Goal: Task Accomplishment & Management: Use online tool/utility

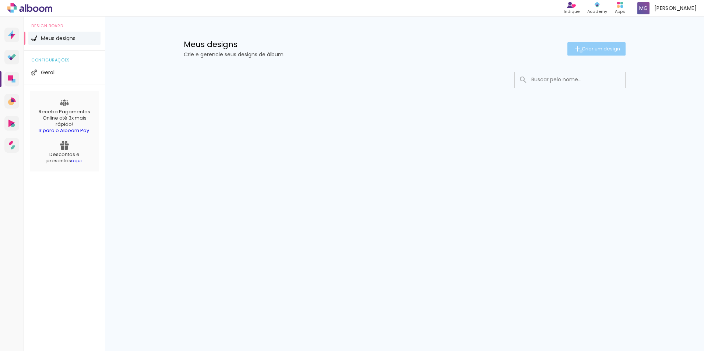
click at [579, 51] on iron-icon at bounding box center [577, 49] width 9 height 9
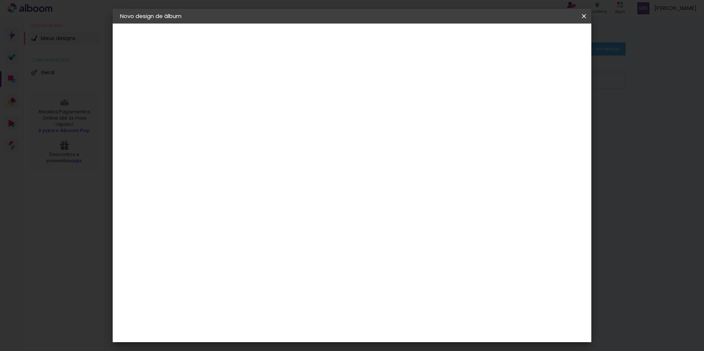
click at [240, 94] on input at bounding box center [240, 98] width 0 height 11
click at [240, 97] on input "Europa 2025" at bounding box center [240, 98] width 0 height 11
type input "Europa 2025"
type paper-input "Europa 2025"
click at [261, 124] on div at bounding box center [240, 99] width 42 height 56
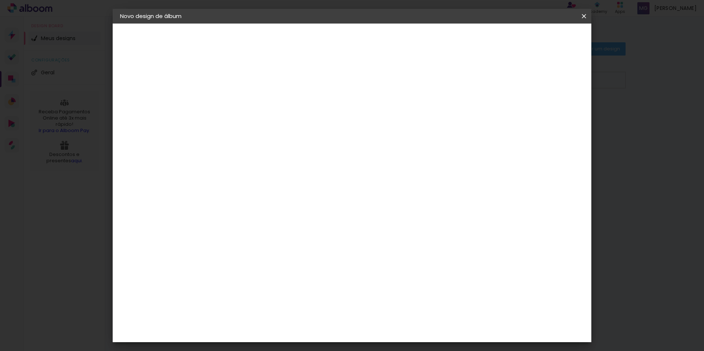
click at [240, 103] on input "Europa 2025" at bounding box center [240, 98] width 0 height 11
drag, startPoint x: 355, startPoint y: 101, endPoint x: 298, endPoint y: 94, distance: 57.5
click at [272, 86] on div "Informações Dê um título ao seu álbum. Avançar" at bounding box center [240, 55] width 64 height 63
click at [316, 34] on paper-button "Avançar" at bounding box center [298, 39] width 36 height 13
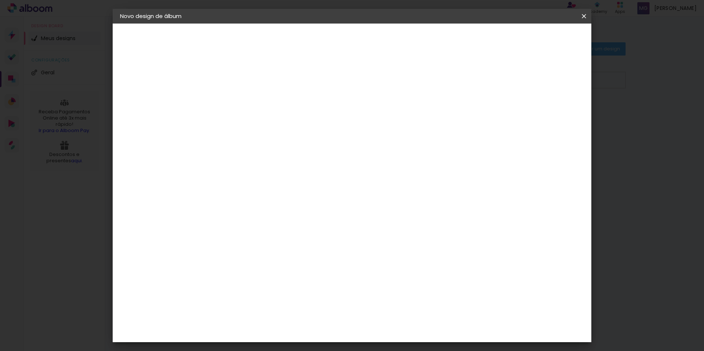
click at [258, 297] on div "Criativa Álbuns" at bounding box center [246, 303] width 22 height 12
click at [0, 0] on slot "Avançar" at bounding box center [0, 0] width 0 height 0
click at [269, 123] on input "text" at bounding box center [254, 128] width 29 height 11
click at [280, 156] on div "Escolha o tamanho" at bounding box center [259, 168] width 43 height 34
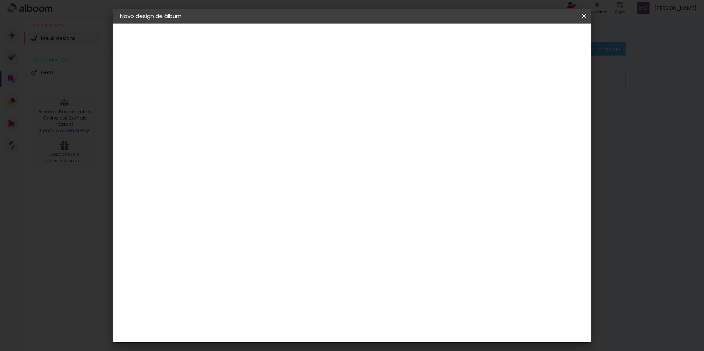
click at [280, 127] on paper-input-container "Linha" at bounding box center [259, 128] width 43 height 19
click at [285, 42] on paper-button "Voltar" at bounding box center [270, 39] width 30 height 13
click at [378, 35] on div "Voltar Avançar" at bounding box center [341, 39] width 73 height 13
click at [378, 118] on paper-item "Tamanho Livre" at bounding box center [343, 112] width 71 height 16
click at [0, 0] on slot "Avançar" at bounding box center [0, 0] width 0 height 0
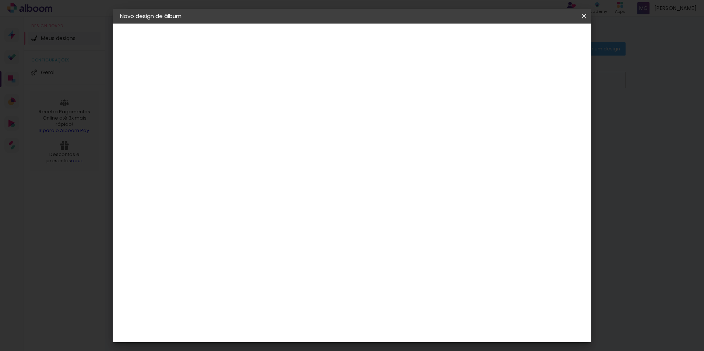
click at [323, 114] on span "30" at bounding box center [320, 115] width 12 height 11
click at [321, 117] on span "30" at bounding box center [320, 115] width 12 height 11
click at [319, 114] on span "30" at bounding box center [320, 115] width 12 height 11
click at [330, 116] on span "cm" at bounding box center [330, 115] width 9 height 11
click at [340, 114] on div "30 cm" at bounding box center [324, 115] width 145 height 18
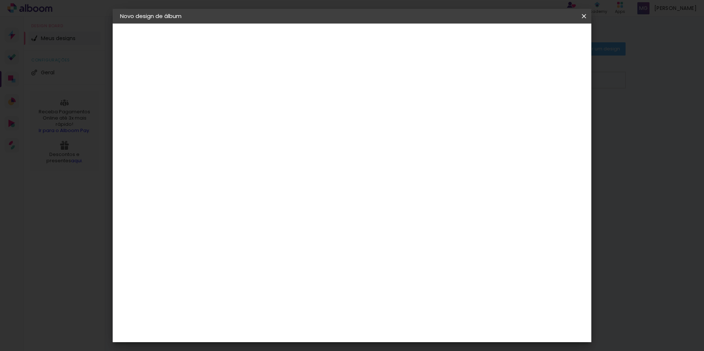
click at [329, 116] on span "cm" at bounding box center [330, 115] width 9 height 11
click at [242, 87] on input "2" at bounding box center [235, 84] width 25 height 9
type input "1"
type paper-input "1"
click at [245, 88] on input "1" at bounding box center [235, 84] width 25 height 9
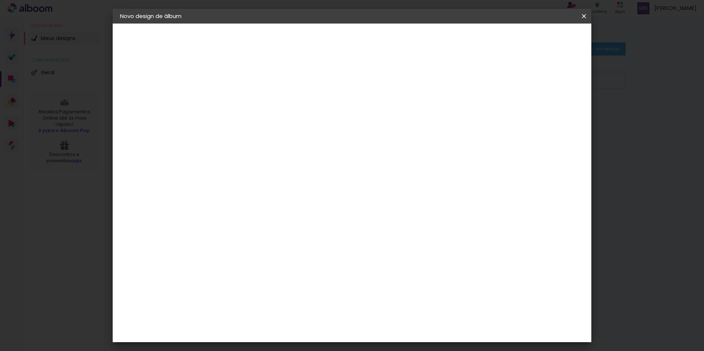
type input "2"
type paper-input "2"
click at [243, 81] on input "2" at bounding box center [235, 84] width 25 height 9
type input "1"
type paper-input "1"
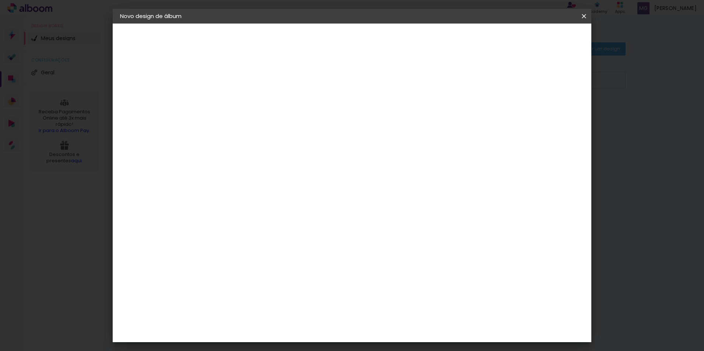
click at [245, 86] on input "1" at bounding box center [235, 84] width 25 height 9
click at [319, 86] on div "mm Mostrar sangria" at bounding box center [382, 59] width 348 height 70
click at [546, 113] on input "5" at bounding box center [545, 111] width 13 height 11
type input "5"
click at [556, 152] on div "30 cm cm cm mm A maioria das encadernadoras sugere 5mm de sangria." at bounding box center [382, 122] width 348 height 59
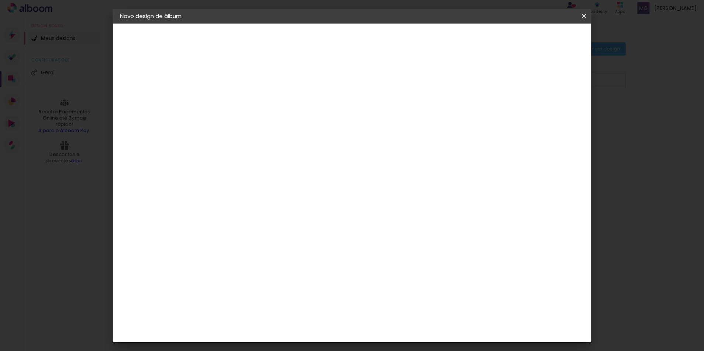
click at [290, 160] on div at bounding box center [311, 177] width 94 height 62
click at [226, 211] on input "30" at bounding box center [217, 208] width 19 height 11
drag, startPoint x: 226, startPoint y: 211, endPoint x: 183, endPoint y: 212, distance: 42.7
click at [183, 24] on quentale-album-spec "Iniciar design Iniciar design" at bounding box center [352, 24] width 478 height 0
type input "21"
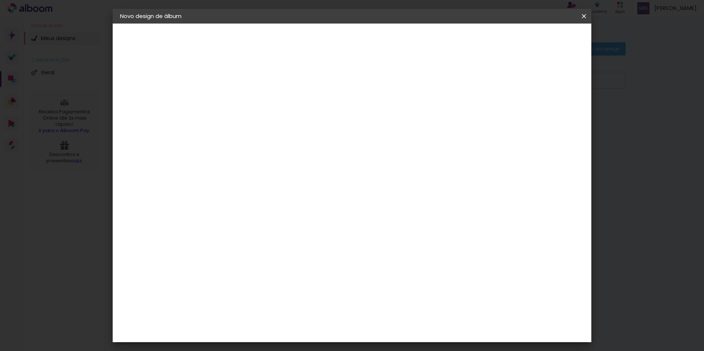
type paper-input "21"
click at [326, 111] on span "30" at bounding box center [320, 115] width 12 height 11
click at [325, 113] on span "30" at bounding box center [320, 115] width 12 height 11
click at [324, 115] on span "30" at bounding box center [320, 115] width 12 height 11
click at [319, 115] on span "30" at bounding box center [320, 115] width 12 height 11
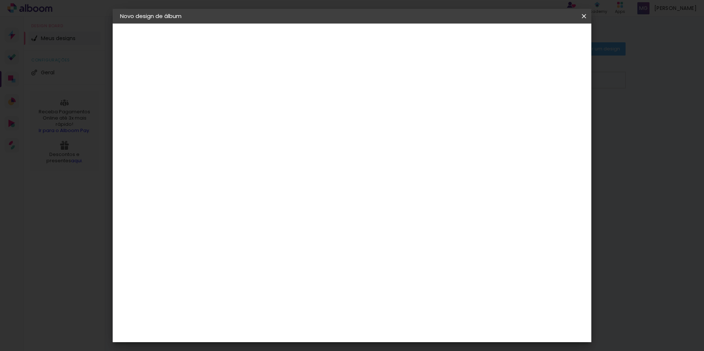
drag, startPoint x: 313, startPoint y: 115, endPoint x: 333, endPoint y: 115, distance: 19.9
click at [333, 115] on div "30 cm" at bounding box center [324, 115] width 145 height 18
drag, startPoint x: 333, startPoint y: 115, endPoint x: 329, endPoint y: 117, distance: 4.6
click at [329, 117] on span "cm" at bounding box center [330, 115] width 9 height 11
click at [324, 116] on span "30" at bounding box center [320, 115] width 12 height 11
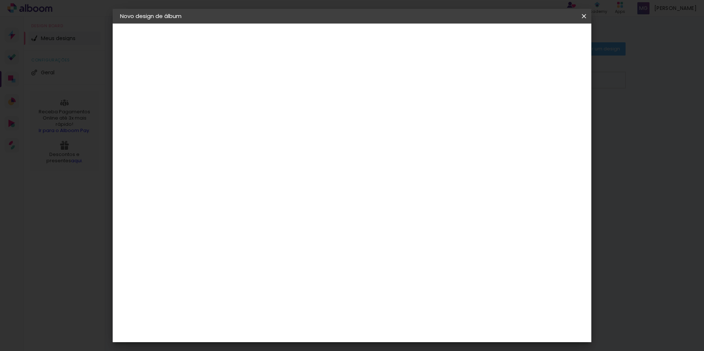
click at [323, 116] on span "30" at bounding box center [320, 115] width 12 height 11
drag, startPoint x: 316, startPoint y: 114, endPoint x: 334, endPoint y: 113, distance: 18.9
click at [334, 113] on div "30 cm" at bounding box center [324, 115] width 145 height 18
click at [400, 263] on input "60" at bounding box center [392, 263] width 19 height 11
drag, startPoint x: 393, startPoint y: 263, endPoint x: 401, endPoint y: 262, distance: 7.8
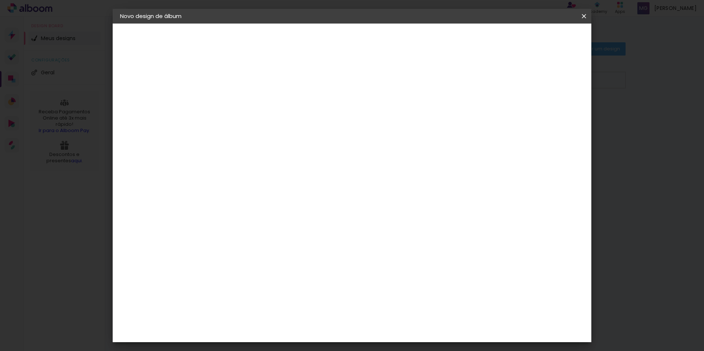
click at [401, 262] on input "60" at bounding box center [392, 263] width 19 height 11
type input "42"
type paper-input "42"
click at [461, 308] on div "cm" at bounding box center [396, 307] width 289 height 26
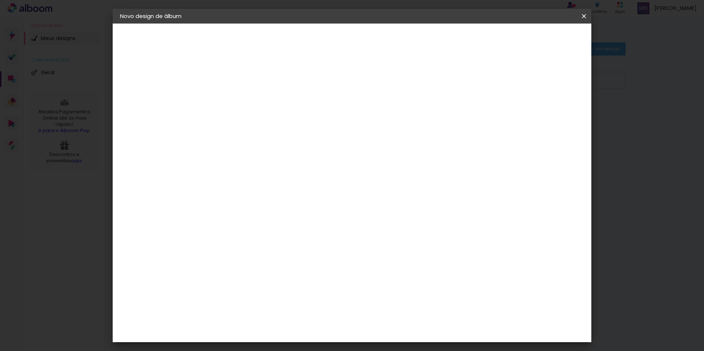
scroll to position [70, 0]
click at [538, 40] on span "Iniciar design" at bounding box center [520, 38] width 33 height 5
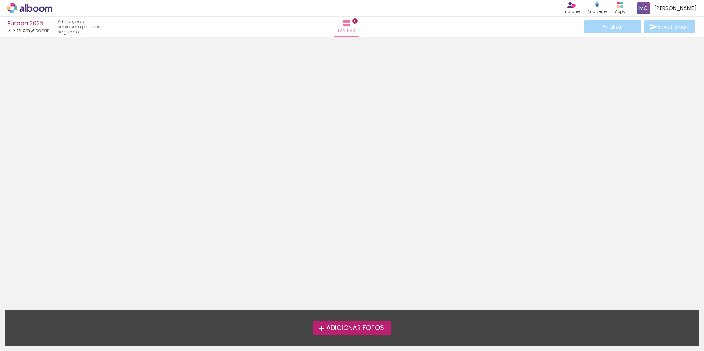
click at [357, 325] on span "Adicionar Fotos" at bounding box center [355, 328] width 58 height 7
click at [0, 0] on input "file" at bounding box center [0, 0] width 0 height 0
click at [49, 31] on link "editar" at bounding box center [39, 30] width 18 height 6
type input "1"
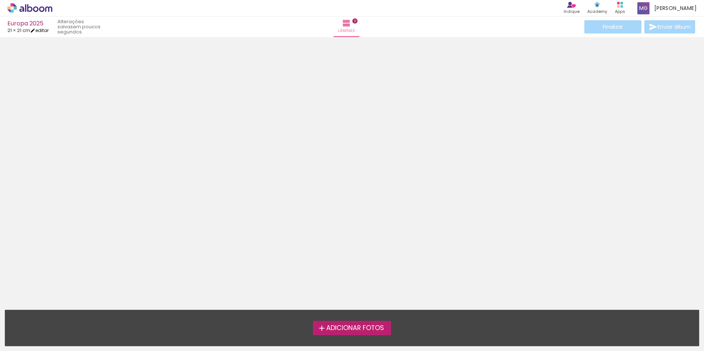
type input "21"
type input "42"
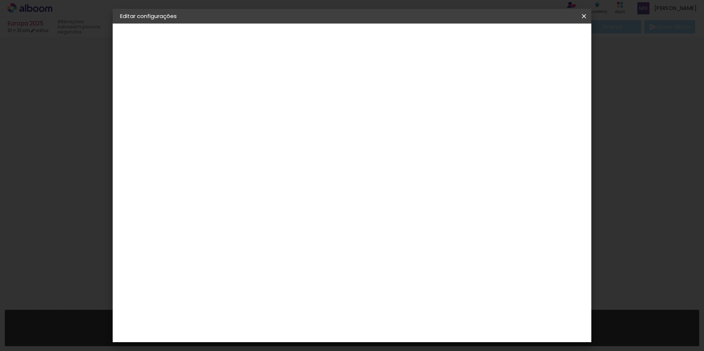
click at [523, 84] on div "mm Mostrar sangria" at bounding box center [382, 59] width 348 height 70
click at [501, 84] on div at bounding box center [498, 84] width 7 height 7
type paper-checkbox "on"
click at [501, 84] on div at bounding box center [498, 84] width 7 height 7
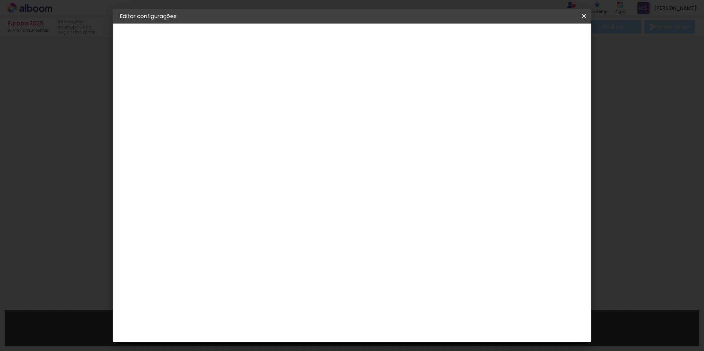
click at [541, 109] on input "5" at bounding box center [543, 111] width 13 height 11
type input "0"
click at [556, 150] on div "21 cm cm cm mm A maioria das encadernadoras sugere 5mm de sangria." at bounding box center [382, 122] width 348 height 59
click at [538, 38] on span "Salvar configurações" at bounding box center [510, 38] width 54 height 5
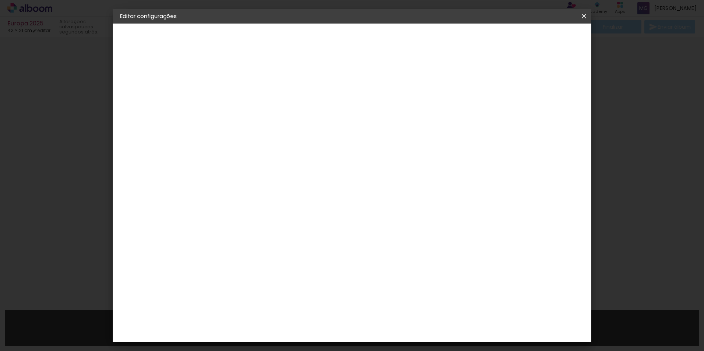
click at [519, 40] on span "Salvar configurações" at bounding box center [510, 38] width 54 height 5
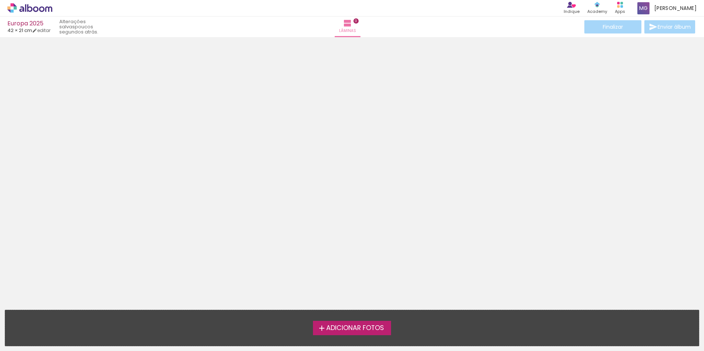
click at [384, 325] on span "Adicionar Fotos" at bounding box center [355, 328] width 58 height 7
click at [0, 0] on input "file" at bounding box center [0, 0] width 0 height 0
